Goal: Information Seeking & Learning: Learn about a topic

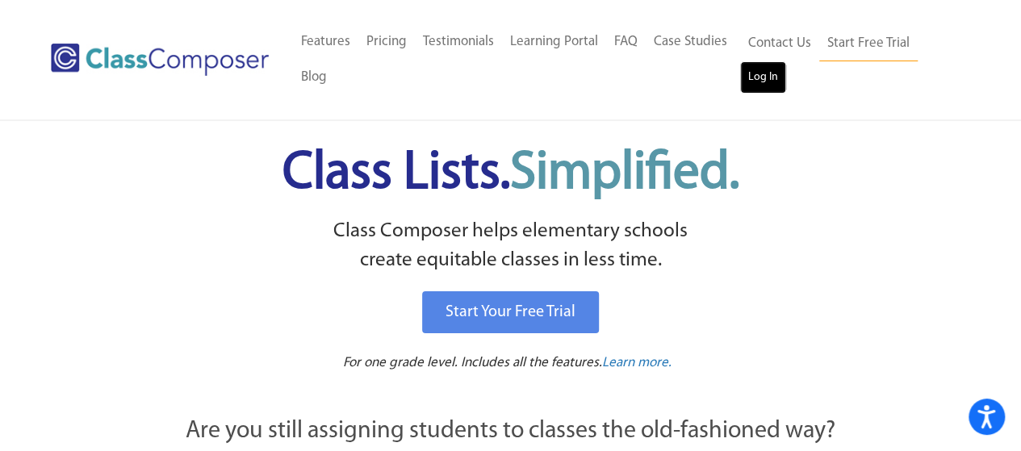
click at [756, 76] on link "Log In" at bounding box center [763, 77] width 46 height 32
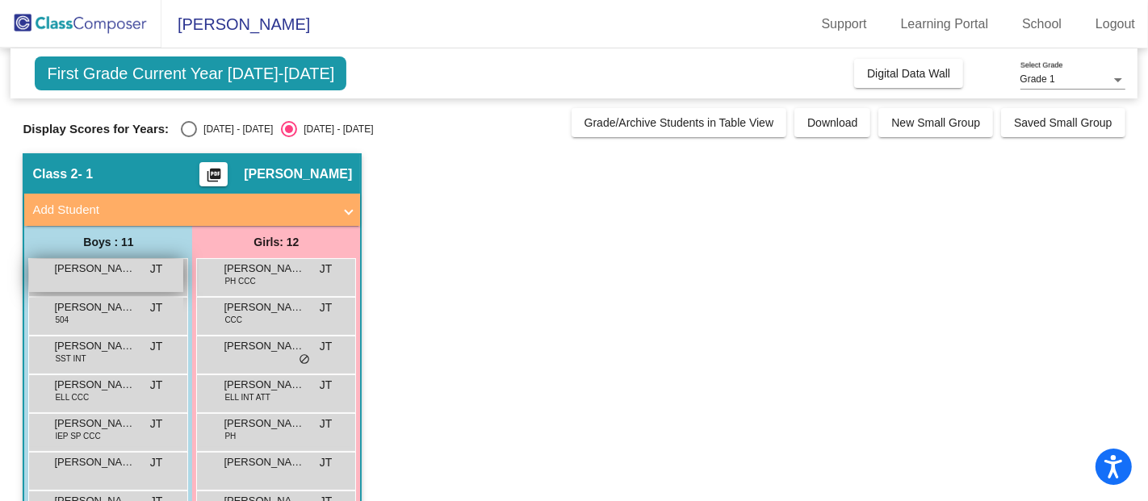
click at [75, 275] on span "[PERSON_NAME]" at bounding box center [94, 269] width 81 height 16
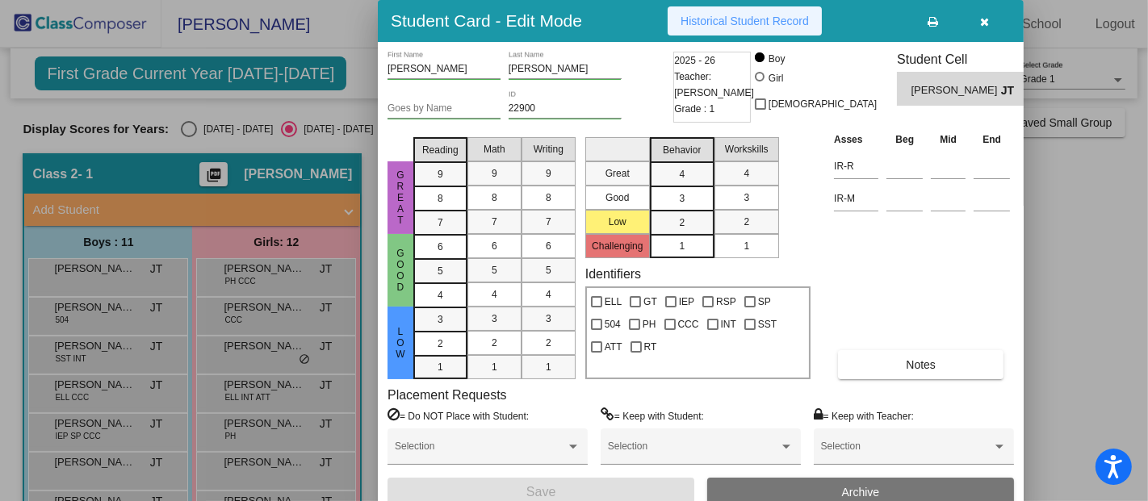
click at [712, 29] on button "Historical Student Record" at bounding box center [745, 20] width 154 height 29
click at [990, 17] on button "button" at bounding box center [985, 20] width 52 height 29
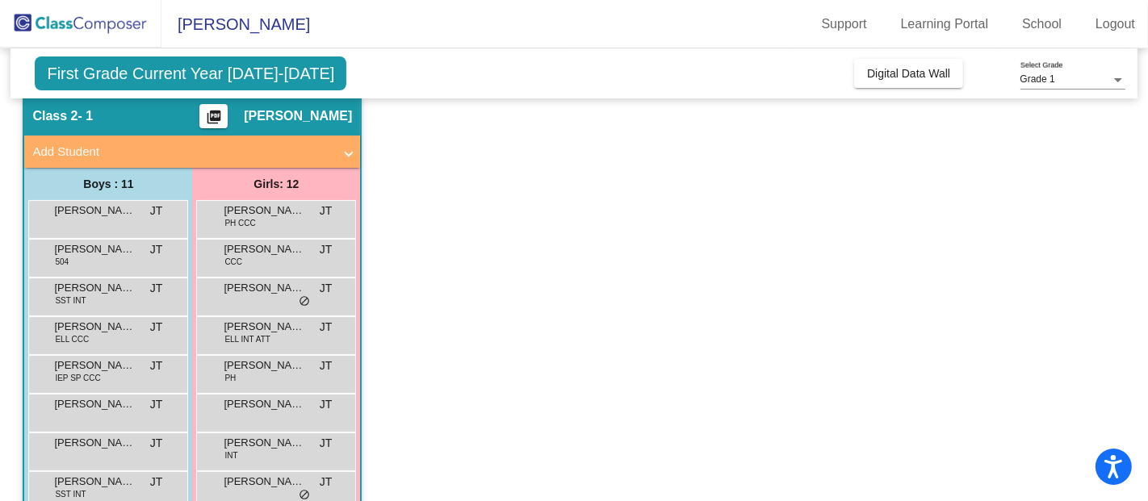
scroll to position [60, 0]
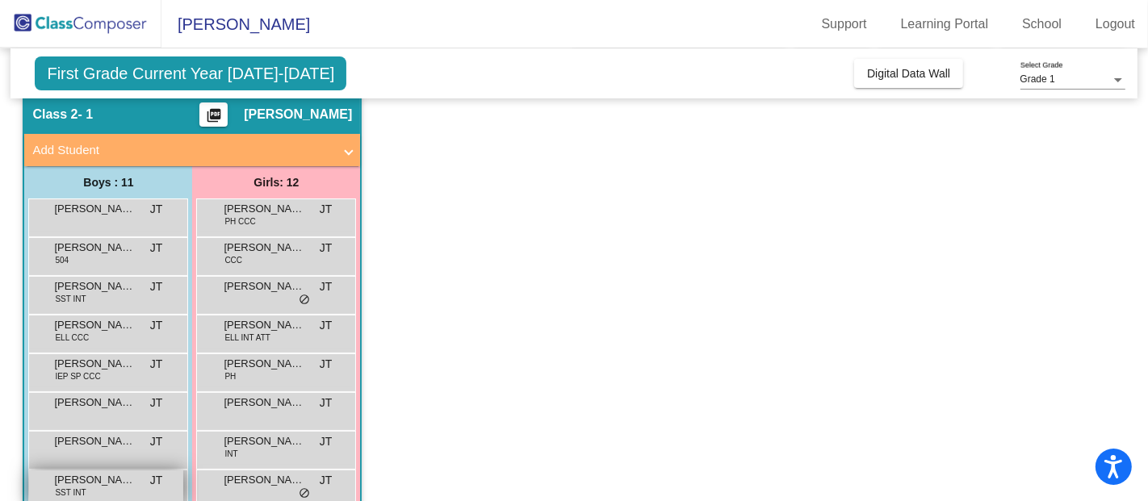
click at [97, 488] on div "[PERSON_NAME] SST INT JT lock do_not_disturb_alt" at bounding box center [106, 487] width 154 height 33
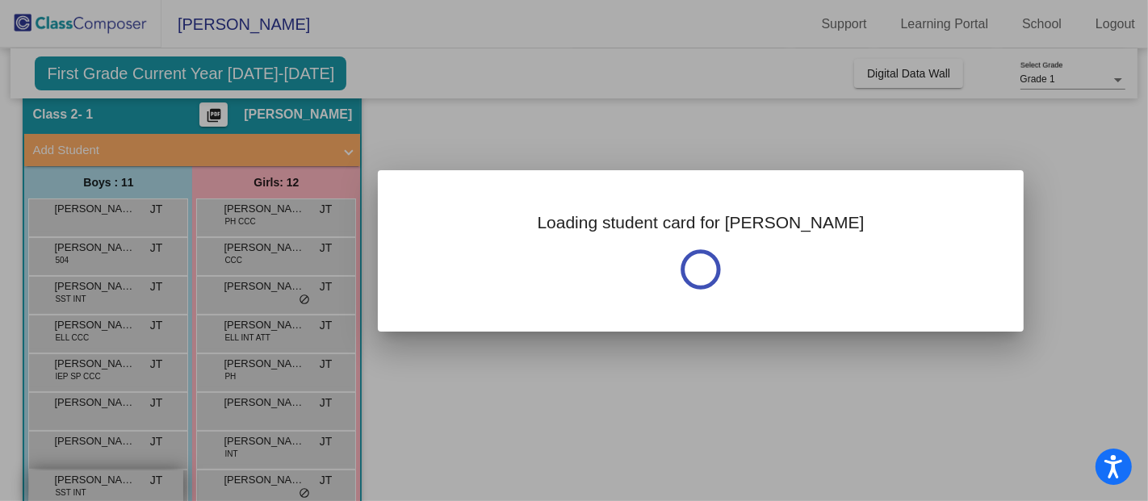
click at [97, 488] on div at bounding box center [574, 250] width 1148 height 501
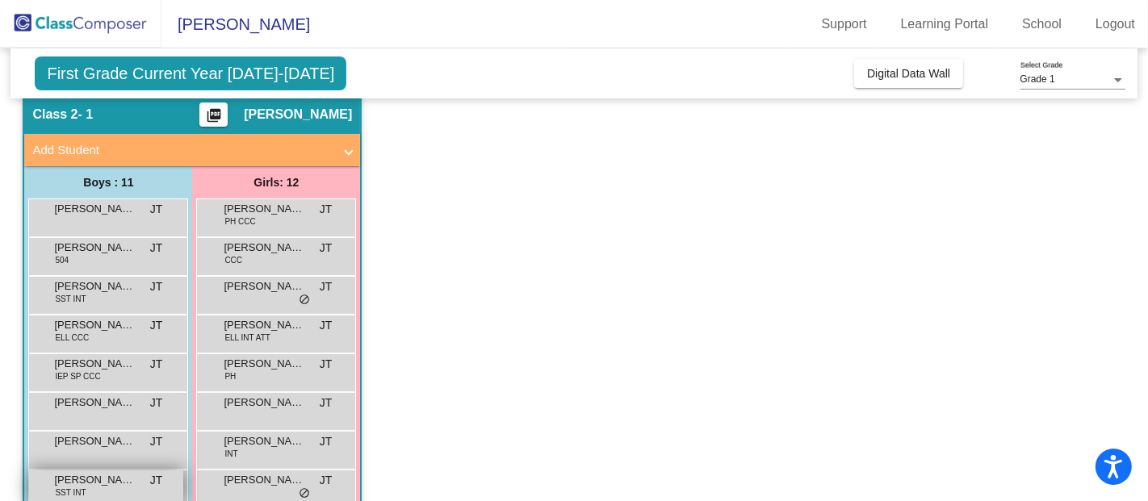
click at [97, 488] on div "[PERSON_NAME] SST INT JT lock do_not_disturb_alt" at bounding box center [106, 487] width 154 height 33
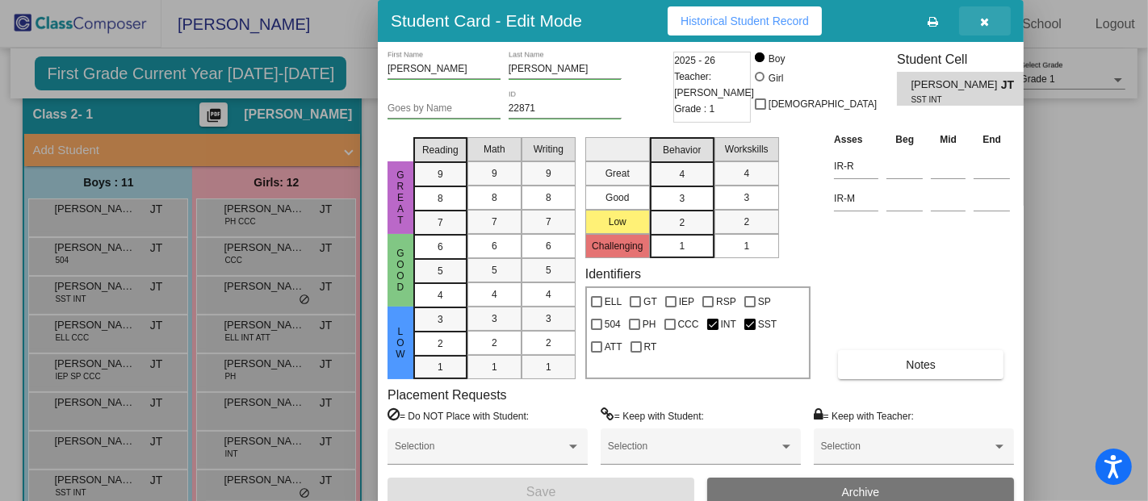
click at [983, 22] on icon "button" at bounding box center [985, 21] width 9 height 11
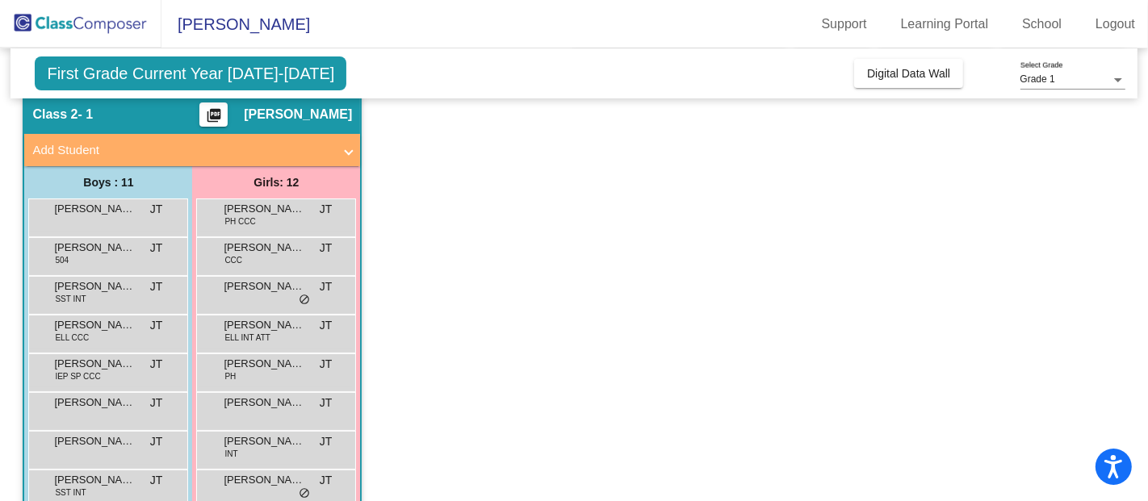
click at [651, 195] on app-classroom "Class 2 - 1 picture_as_pdf [PERSON_NAME] Add Student First Name Last Name Stude…" at bounding box center [574, 392] width 1102 height 596
